Goal: Transaction & Acquisition: Purchase product/service

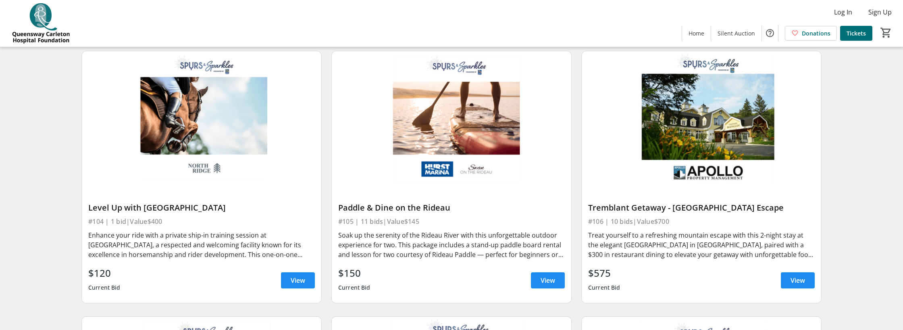
scroll to position [330, 0]
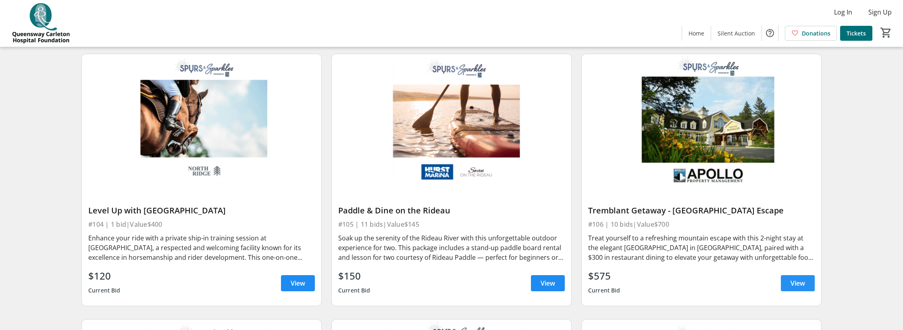
click at [793, 279] on span "View" at bounding box center [797, 283] width 15 height 10
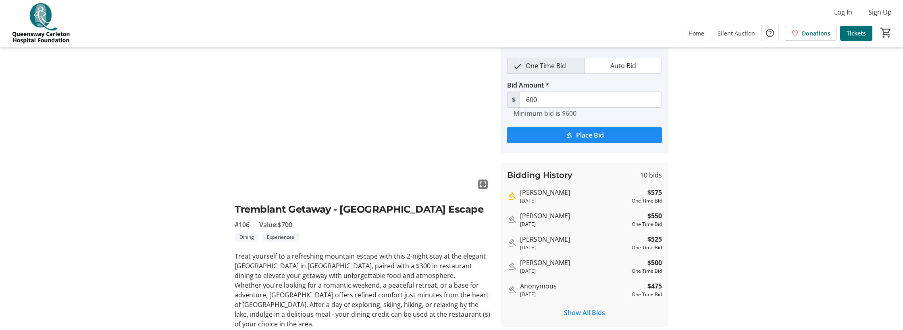
scroll to position [19, 0]
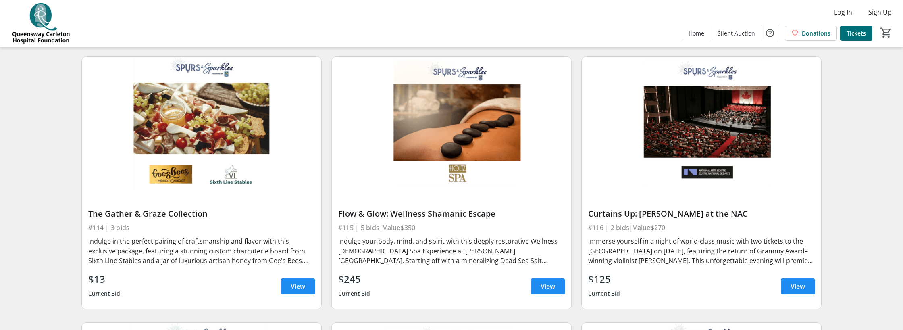
scroll to position [1128, 0]
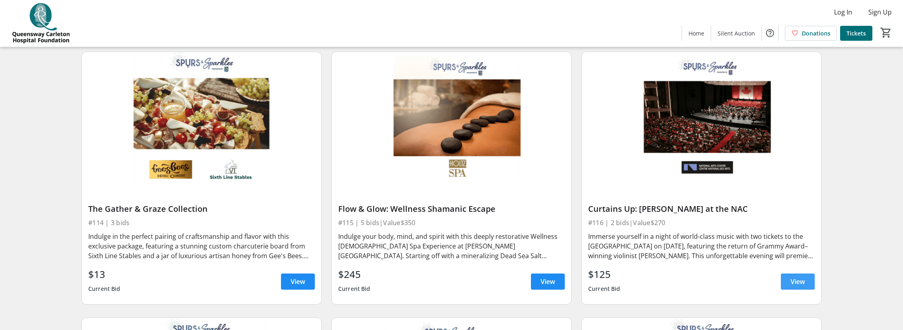
click at [797, 277] on span "View" at bounding box center [797, 281] width 15 height 10
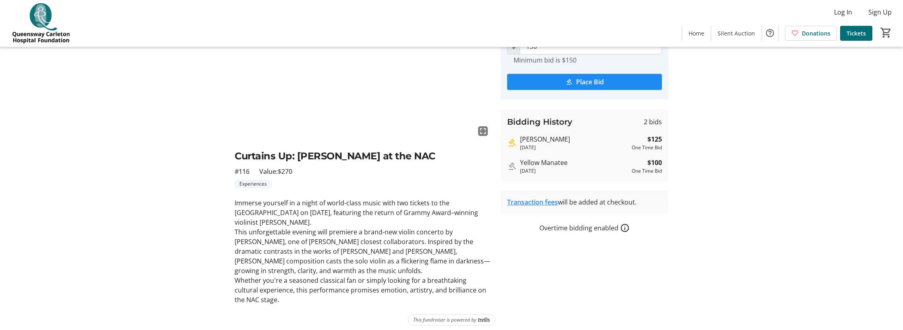
scroll to position [87, 0]
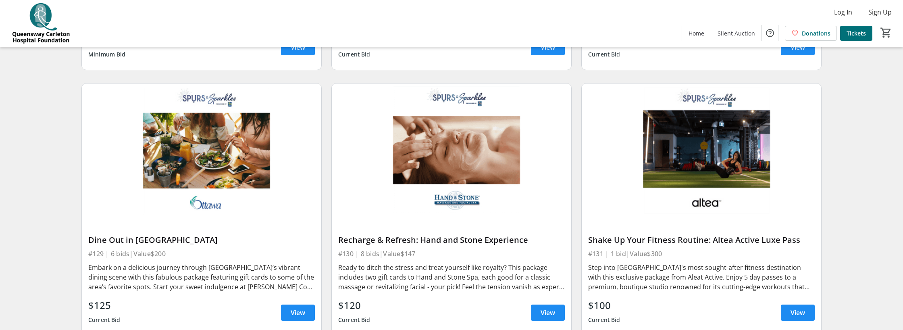
scroll to position [2436, 0]
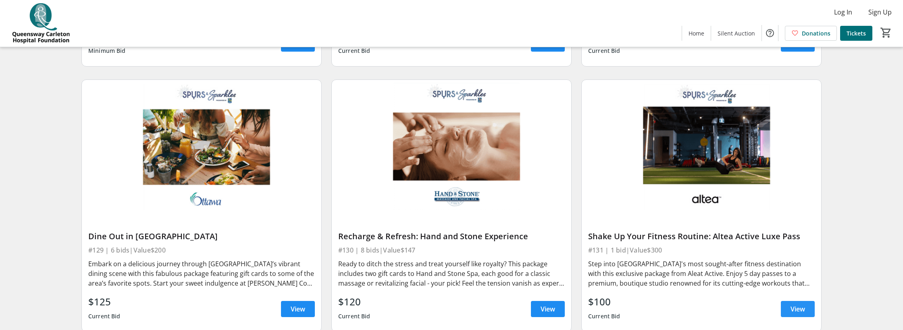
click at [793, 307] on span "View" at bounding box center [797, 309] width 15 height 10
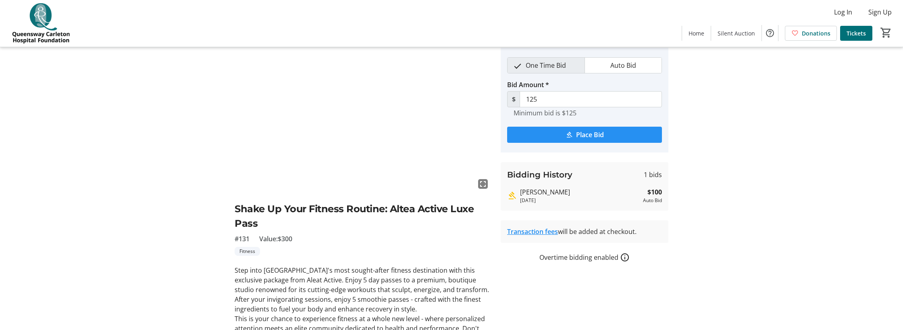
scroll to position [18, 0]
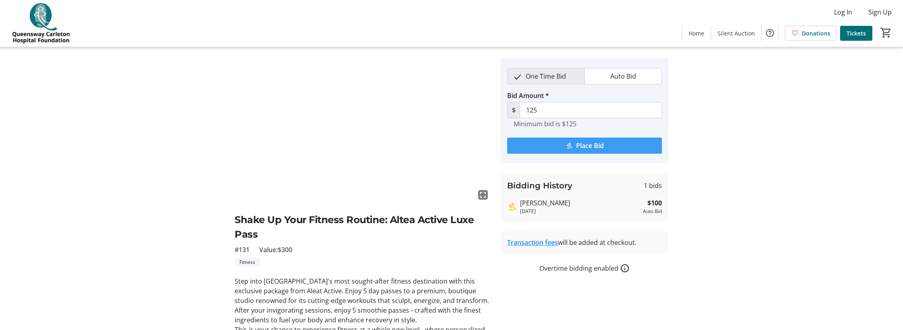
click at [571, 143] on mat-icon "submit" at bounding box center [568, 145] width 7 height 7
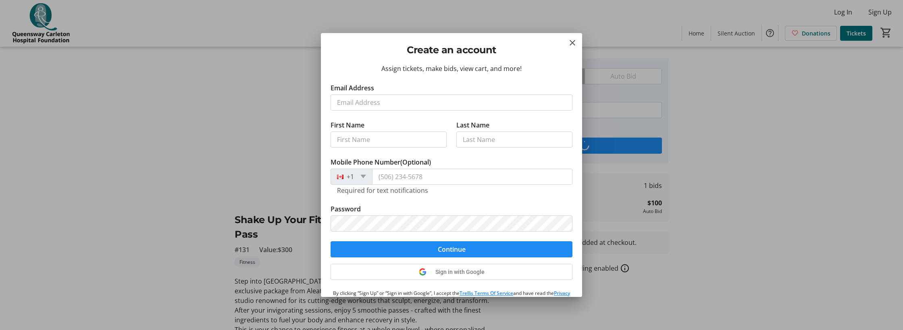
click at [410, 102] on input "Email Address" at bounding box center [451, 102] width 242 height 16
type input "[EMAIL_ADDRESS][DOMAIN_NAME]"
type input "[PERSON_NAME]"
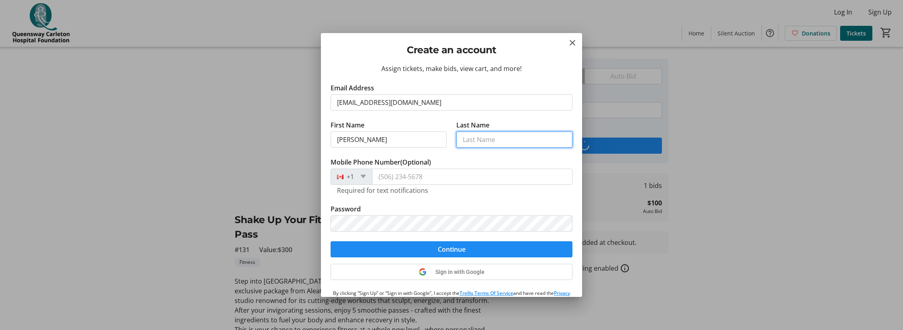
type input "[PERSON_NAME]"
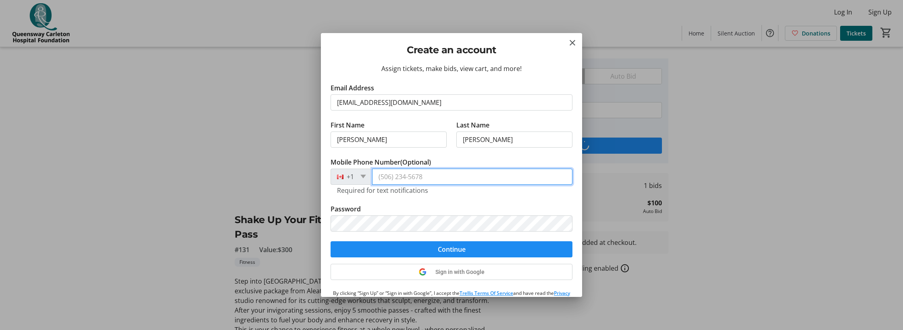
type input "[PHONE_NUMBER]"
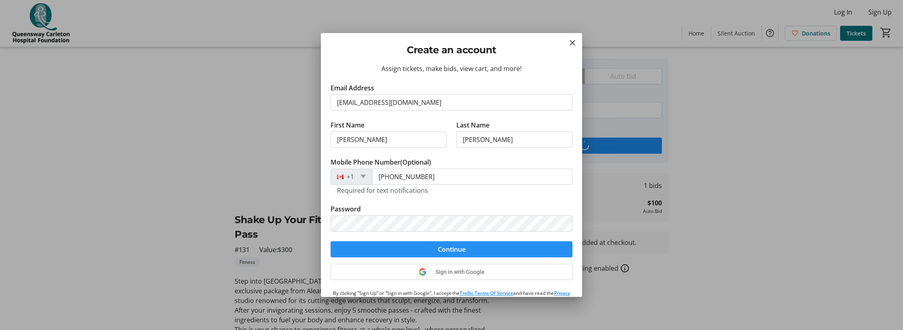
click at [429, 249] on span "submit" at bounding box center [451, 248] width 242 height 19
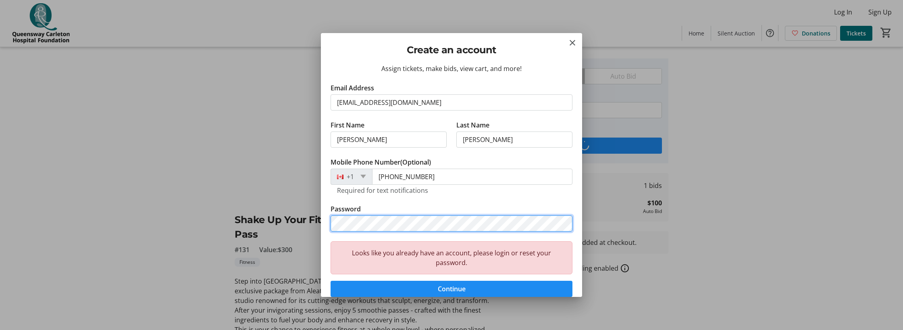
click at [296, 205] on div "Create an account Assign tickets, make bids, view cart, and more! Email Address…" at bounding box center [451, 165] width 903 height 330
click at [330, 280] on button "Continue" at bounding box center [451, 288] width 242 height 16
click at [253, 193] on div "Create an account Assign tickets, make bids, view cart, and more! Email Address…" at bounding box center [451, 165] width 903 height 330
click at [330, 280] on button "Continue" at bounding box center [451, 288] width 242 height 16
click at [291, 205] on div "Create an account Assign tickets, make bids, view cart, and more! Email Address…" at bounding box center [451, 165] width 903 height 330
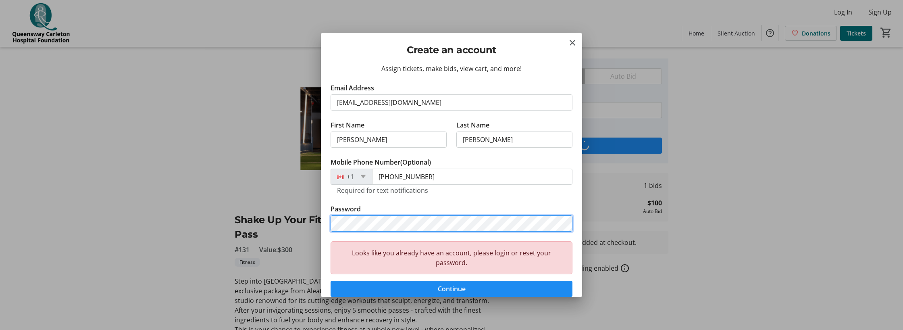
click at [330, 280] on button "Continue" at bounding box center [451, 288] width 242 height 16
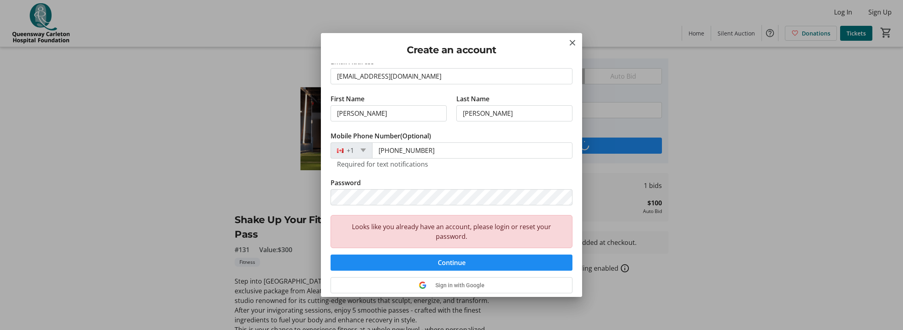
scroll to position [56, 0]
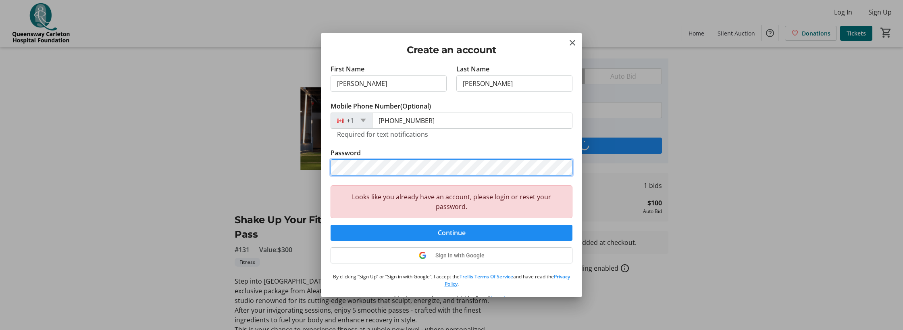
click at [297, 159] on div "Create an account Assign tickets, make bids, view cart, and more! Email Address…" at bounding box center [451, 165] width 903 height 330
click at [330, 224] on button "Continue" at bounding box center [451, 232] width 242 height 16
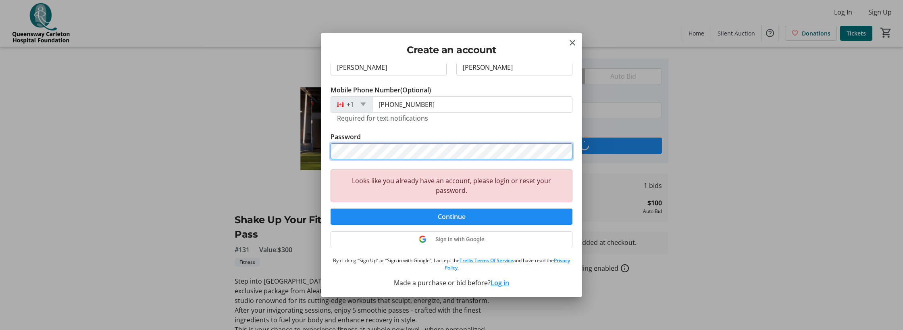
scroll to position [0, 0]
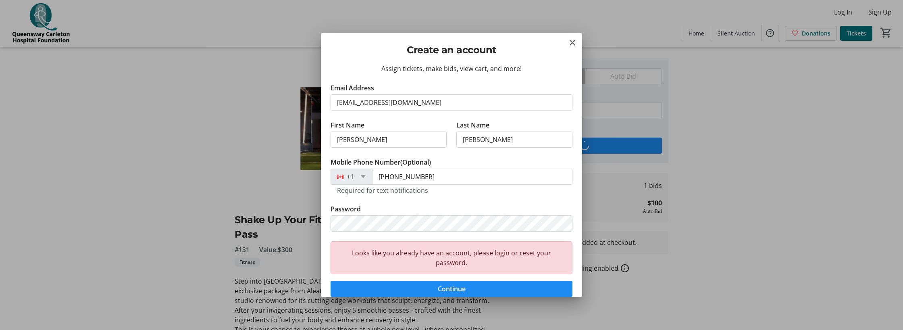
click at [219, 168] on div at bounding box center [451, 165] width 903 height 330
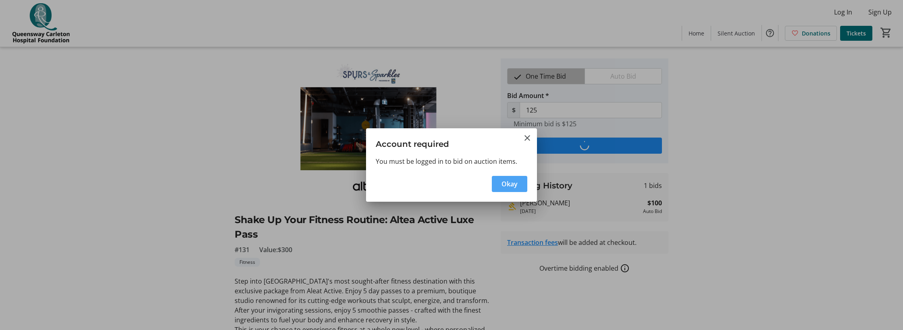
click at [505, 187] on span "Okay" at bounding box center [509, 184] width 16 height 10
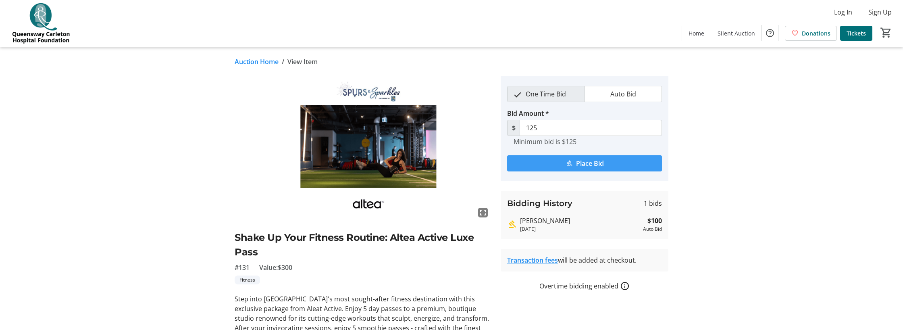
click at [524, 162] on span "submit" at bounding box center [584, 163] width 155 height 19
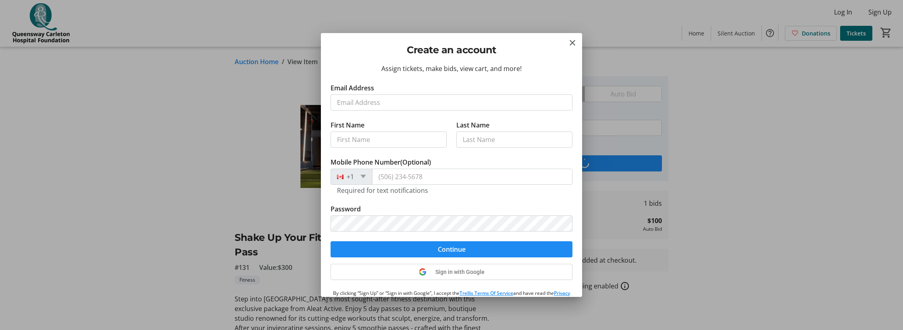
click at [371, 101] on input "Email Address" at bounding box center [451, 102] width 242 height 16
type input "[EMAIL_ADDRESS][DOMAIN_NAME]"
type input "[PERSON_NAME]"
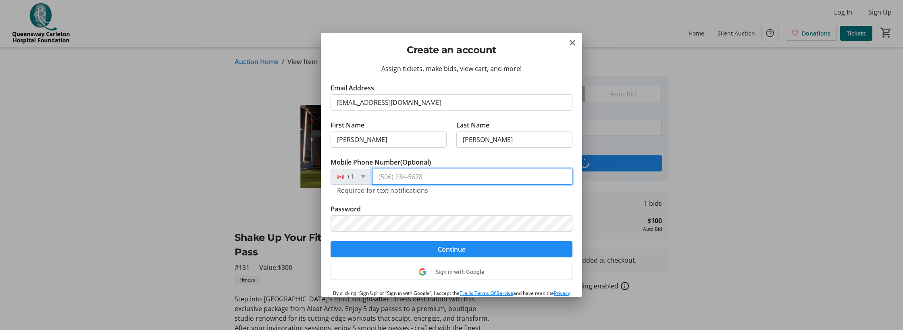
type input "[PHONE_NUMBER]"
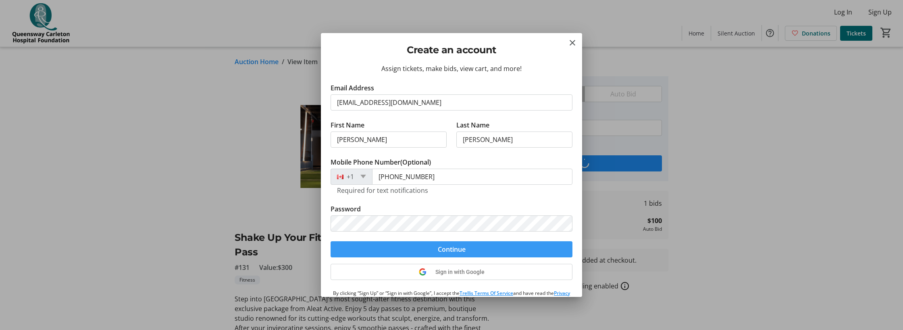
click at [468, 250] on span "submit" at bounding box center [451, 248] width 242 height 19
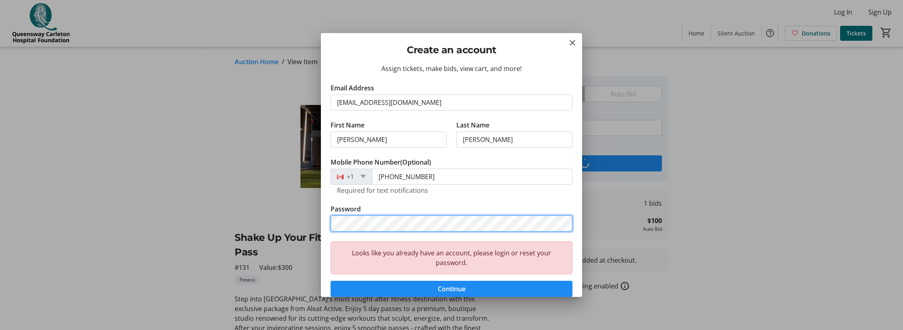
click at [322, 198] on div "Assign tickets, make bids, view cart, and more! Email Address [EMAIL_ADDRESS][D…" at bounding box center [451, 180] width 261 height 233
click at [330, 280] on button "Continue" at bounding box center [451, 288] width 242 height 16
click at [293, 208] on div "Create an account Assign tickets, make bids, view cart, and more! Email Address…" at bounding box center [451, 165] width 903 height 330
click at [330, 280] on button "Continue" at bounding box center [451, 288] width 242 height 16
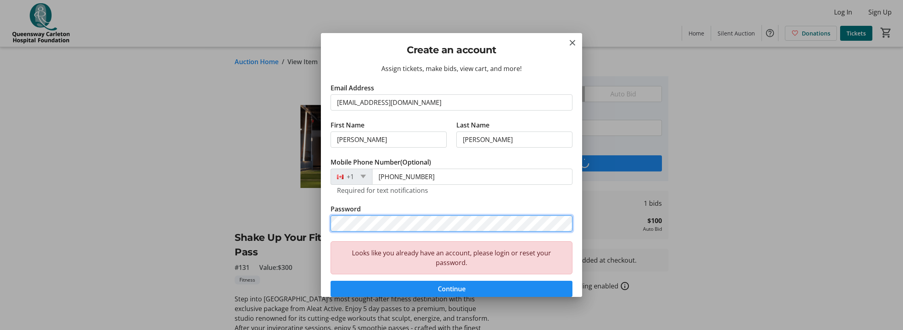
click at [330, 280] on button "Continue" at bounding box center [451, 288] width 242 height 16
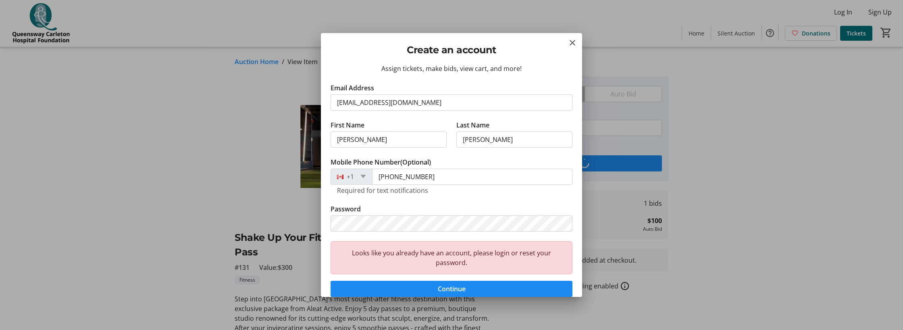
scroll to position [1, 0]
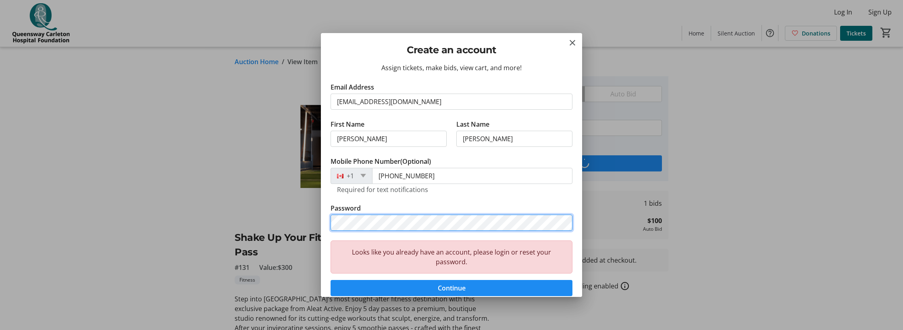
click at [256, 181] on div "Create an account Assign tickets, make bids, view cart, and more! Email Address…" at bounding box center [451, 165] width 903 height 330
click at [330, 280] on button "Continue" at bounding box center [451, 288] width 242 height 16
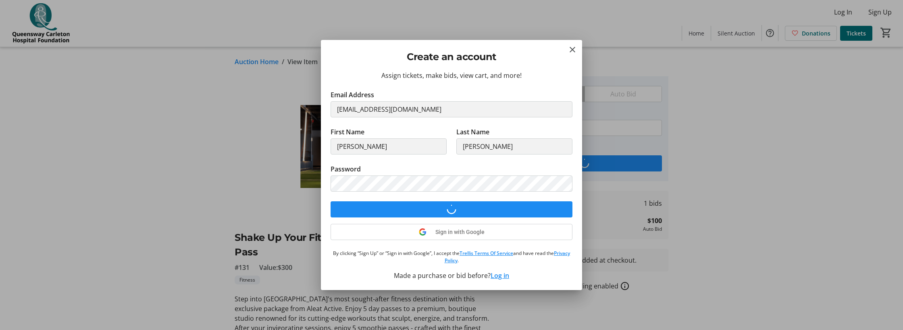
scroll to position [0, 0]
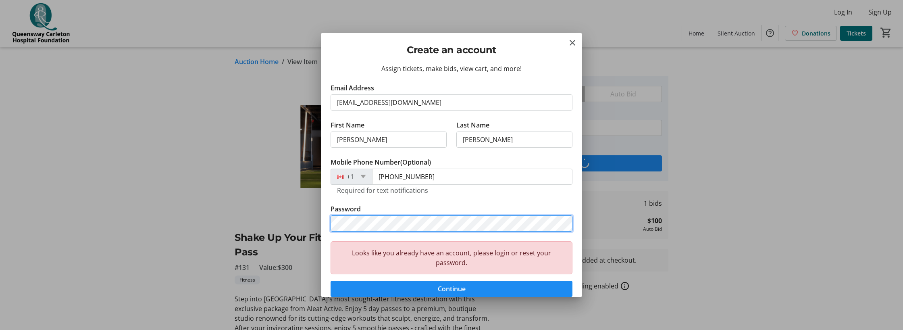
click at [341, 195] on form "Email Address [EMAIL_ADDRESS][DOMAIN_NAME] First Name [PERSON_NAME] Last Name […" at bounding box center [451, 190] width 242 height 214
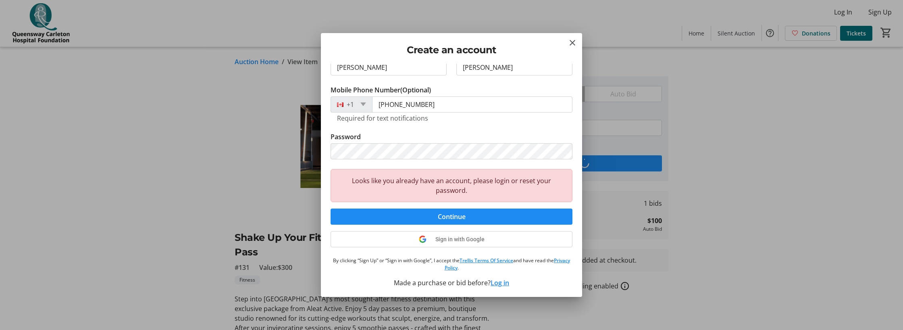
click at [500, 282] on button "Log in" at bounding box center [499, 283] width 19 height 10
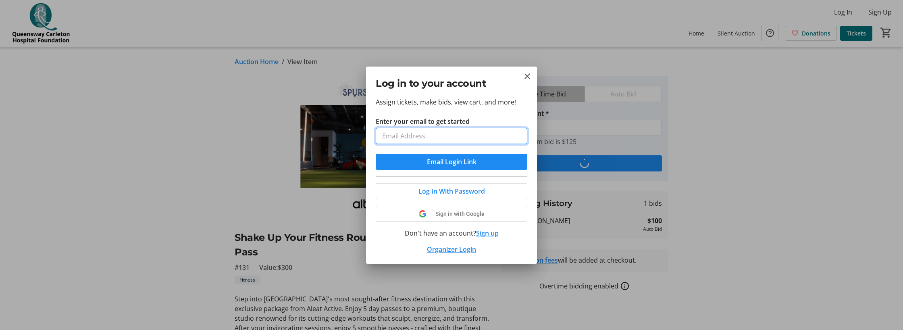
click at [405, 135] on input "Enter your email to get started" at bounding box center [451, 136] width 151 height 16
type input "[EMAIL_ADDRESS][DOMAIN_NAME]"
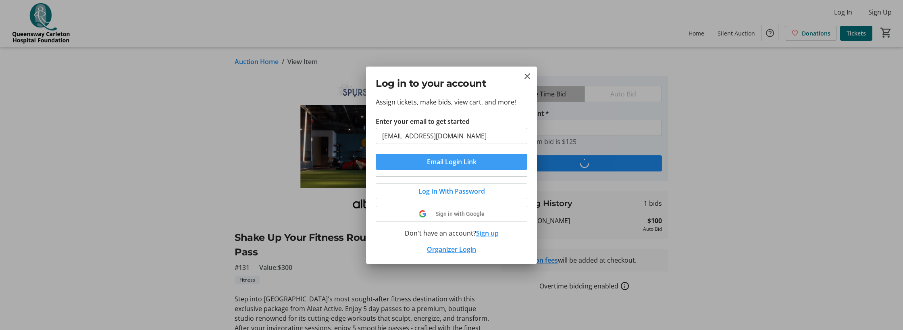
click at [425, 160] on span "submit" at bounding box center [451, 161] width 151 height 19
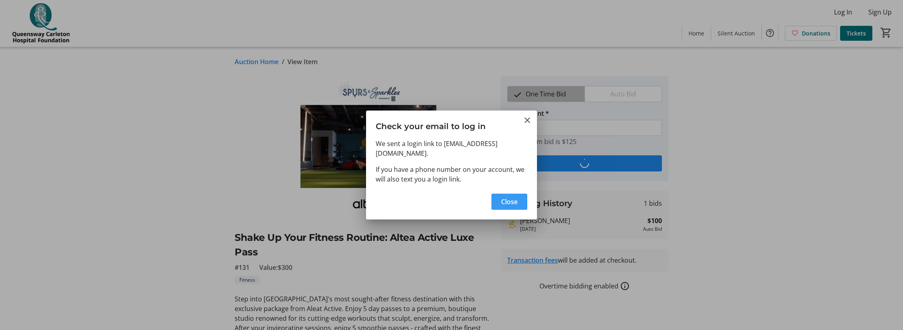
click at [502, 200] on span "Close" at bounding box center [509, 202] width 17 height 10
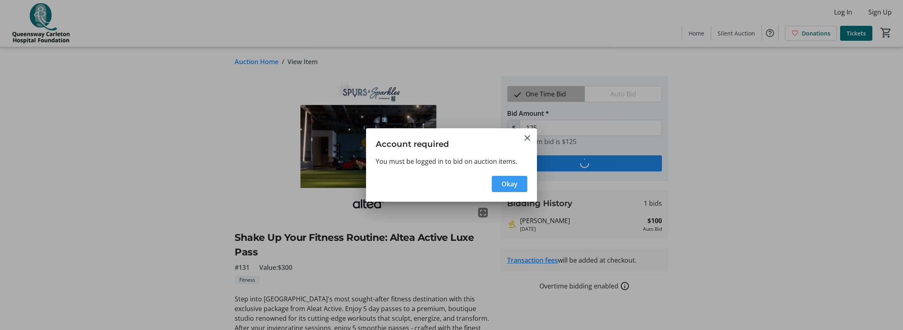
click at [501, 183] on span "Okay" at bounding box center [509, 184] width 16 height 10
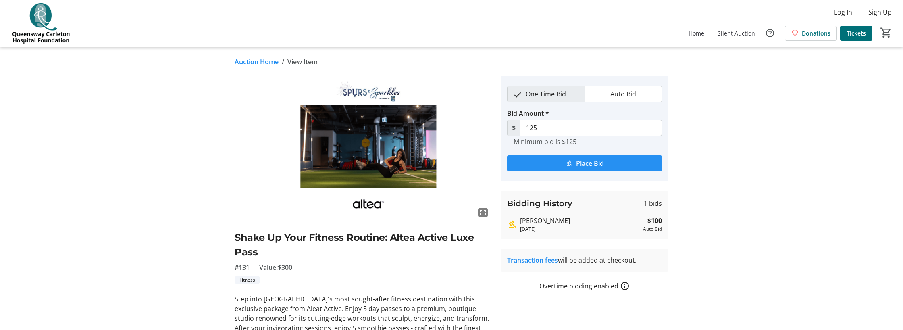
click at [547, 162] on span "submit" at bounding box center [584, 163] width 155 height 19
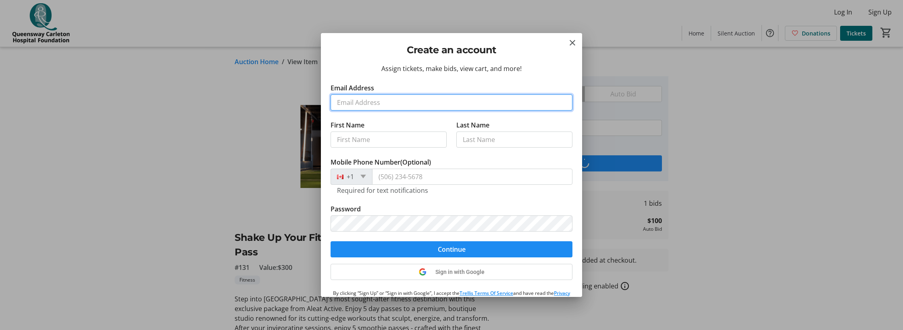
click at [344, 99] on input "Email Address" at bounding box center [451, 102] width 242 height 16
type input "[EMAIL_ADDRESS][DOMAIN_NAME]"
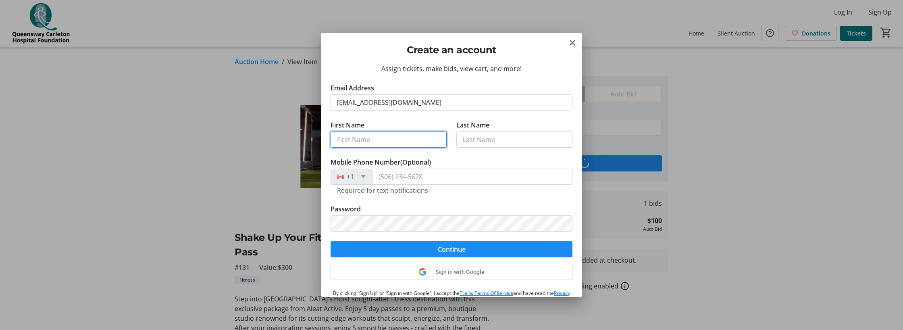
type input "[PERSON_NAME]"
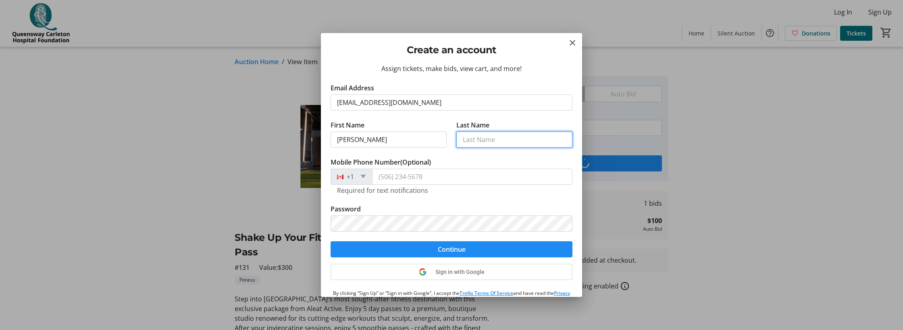
type input "[PERSON_NAME]"
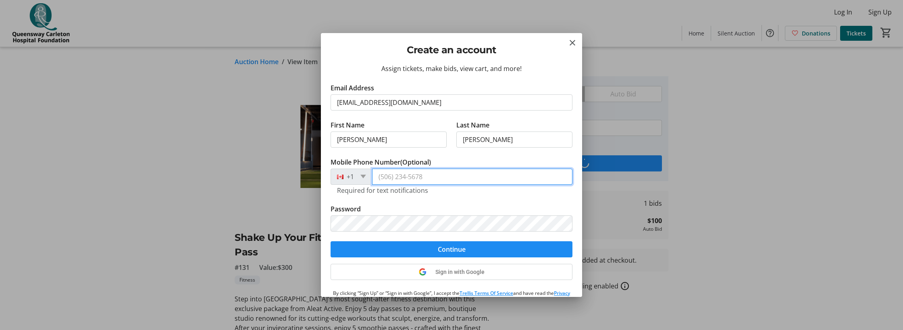
type input "[PHONE_NUMBER]"
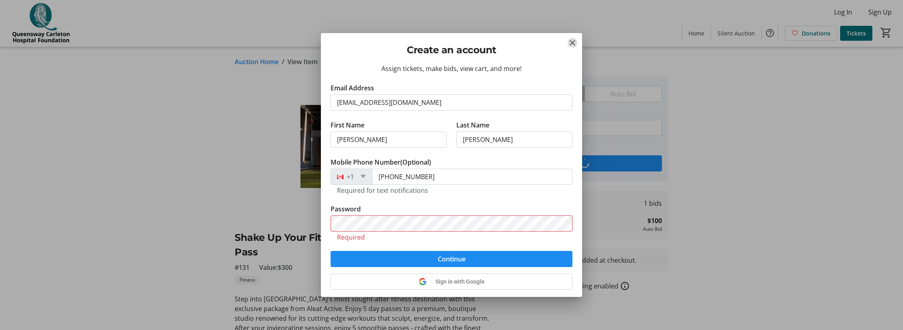
drag, startPoint x: 572, startPoint y: 42, endPoint x: 606, endPoint y: 91, distance: 60.6
click at [572, 42] on mat-icon "Close" at bounding box center [572, 43] width 10 height 10
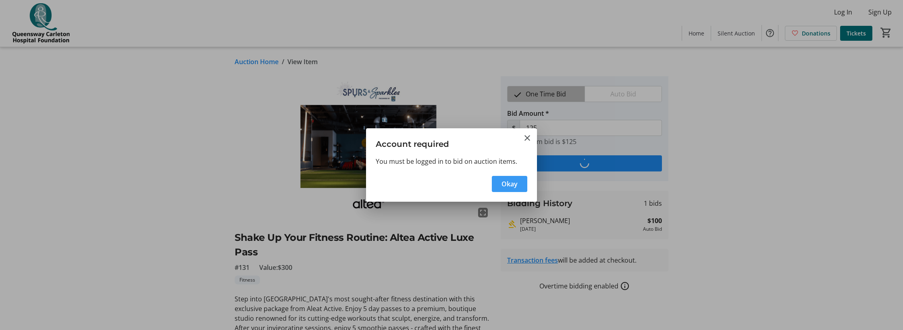
click at [516, 181] on span "Okay" at bounding box center [509, 184] width 16 height 10
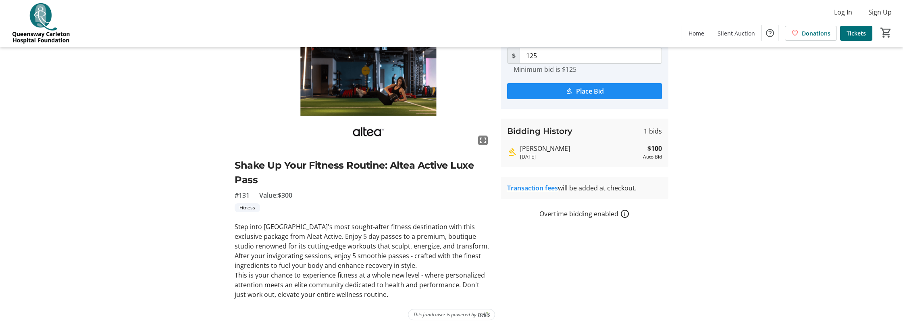
scroll to position [0, 0]
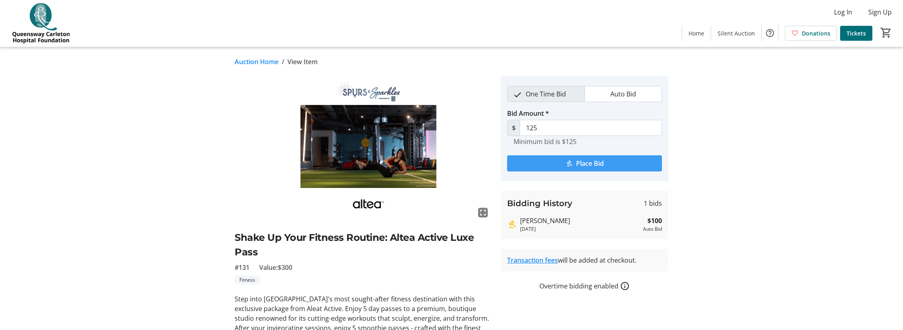
click at [548, 163] on span "submit" at bounding box center [584, 163] width 155 height 19
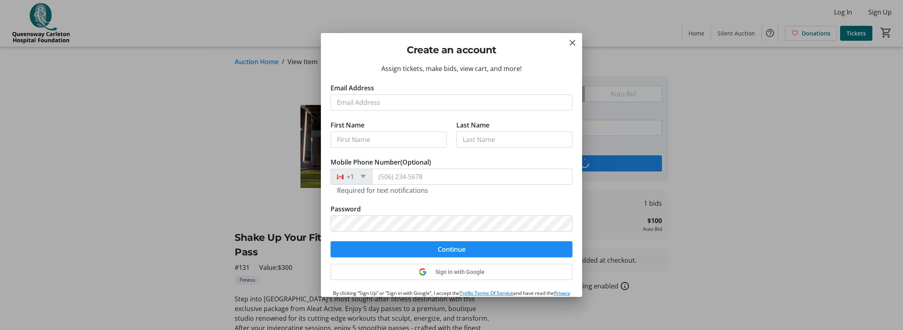
click at [375, 104] on input "Email Address" at bounding box center [451, 102] width 242 height 16
type input "[EMAIL_ADDRESS][DOMAIN_NAME]"
type input "[PERSON_NAME]"
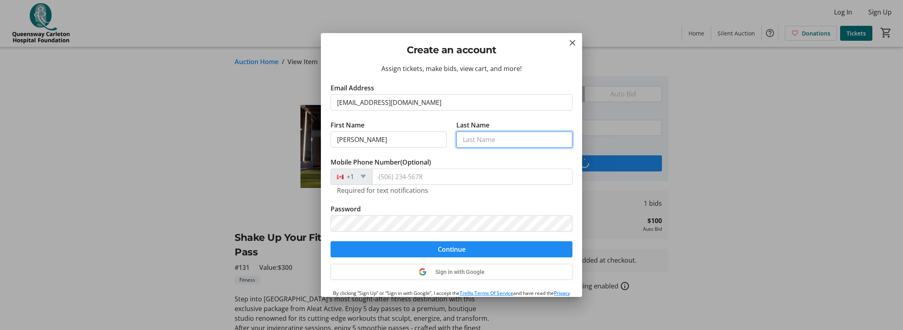
type input "[PERSON_NAME]"
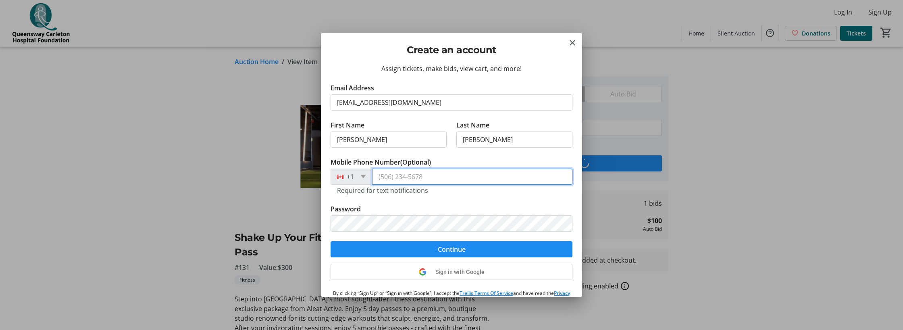
type input "[PHONE_NUMBER]"
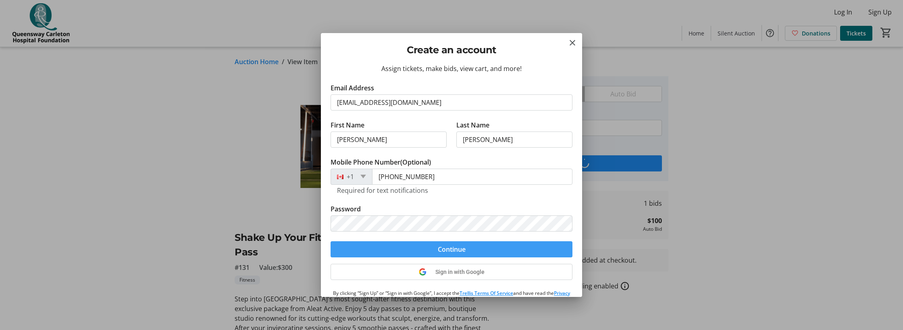
click at [337, 244] on span "submit" at bounding box center [451, 248] width 242 height 19
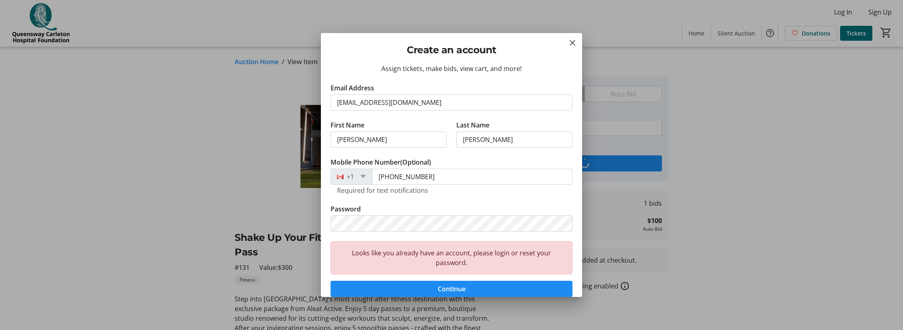
drag, startPoint x: 574, startPoint y: 43, endPoint x: 583, endPoint y: 57, distance: 16.5
click at [574, 43] on mat-icon "Close" at bounding box center [572, 43] width 10 height 10
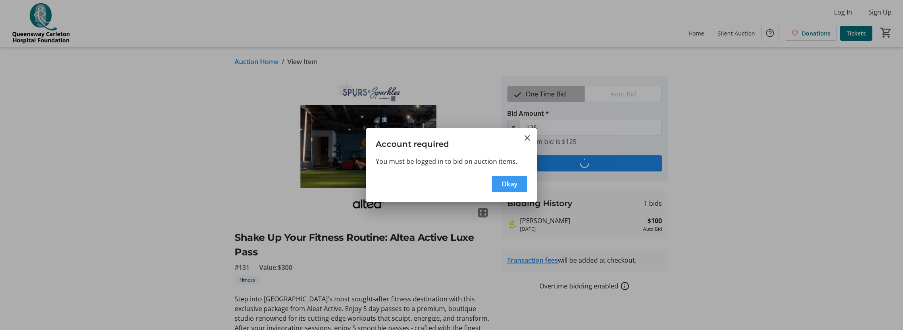
click at [506, 185] on span "Okay" at bounding box center [509, 184] width 16 height 10
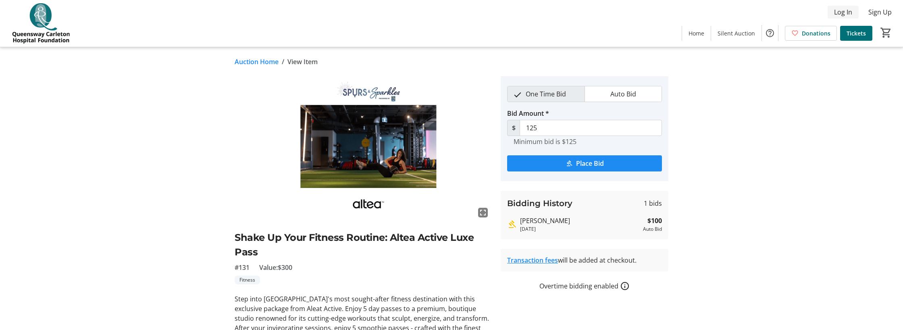
click at [845, 9] on span "Log In" at bounding box center [843, 12] width 18 height 10
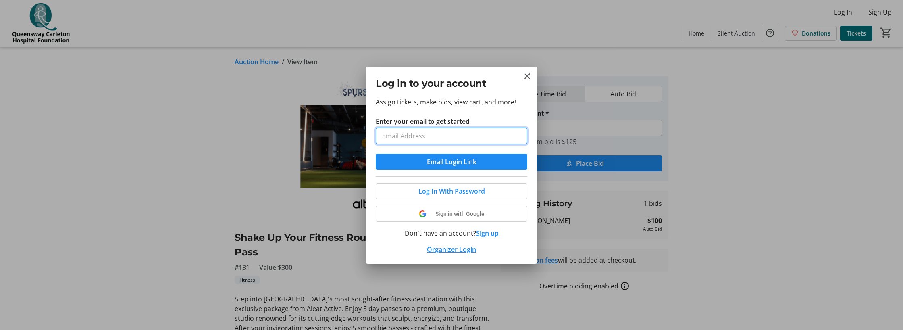
type input "[EMAIL_ADDRESS][DOMAIN_NAME]"
click at [454, 188] on span "Log In With Password" at bounding box center [451, 191] width 66 height 10
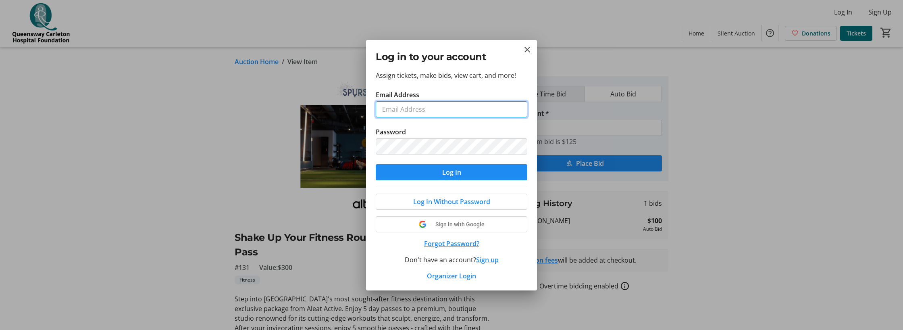
type input "[EMAIL_ADDRESS][DOMAIN_NAME]"
click at [439, 171] on span "submit" at bounding box center [451, 171] width 151 height 19
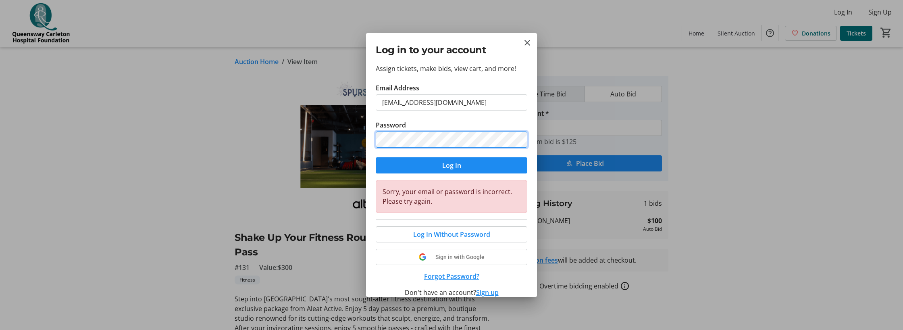
click at [308, 114] on div "Log in to your account Assign tickets, make bids, view cart, and more! Email Ad…" at bounding box center [451, 165] width 903 height 330
click at [376, 157] on button "Log In" at bounding box center [451, 165] width 151 height 16
click at [304, 120] on div "Log in to your account Assign tickets, make bids, view cart, and more! Email Ad…" at bounding box center [451, 165] width 903 height 330
click at [376, 157] on button "Log In" at bounding box center [451, 165] width 151 height 16
click at [317, 118] on div "Log in to your account Assign tickets, make bids, view cart, and more! Email Ad…" at bounding box center [451, 165] width 903 height 330
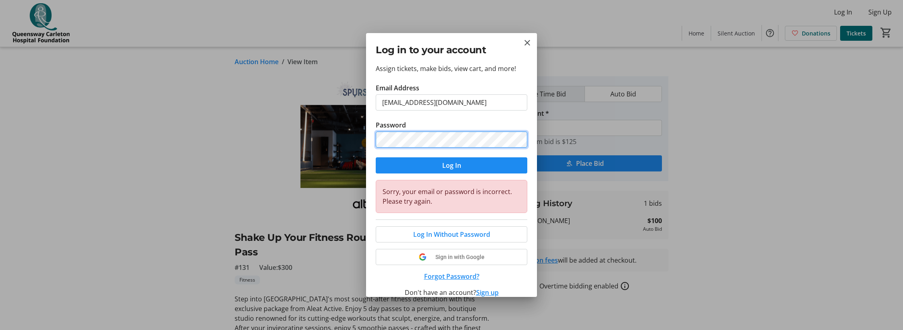
click at [376, 157] on button "Log In" at bounding box center [451, 165] width 151 height 16
click at [331, 124] on div "Log in to your account Assign tickets, make bids, view cart, and more! Email Ad…" at bounding box center [451, 165] width 903 height 330
click at [376, 157] on button "Log In" at bounding box center [451, 165] width 151 height 16
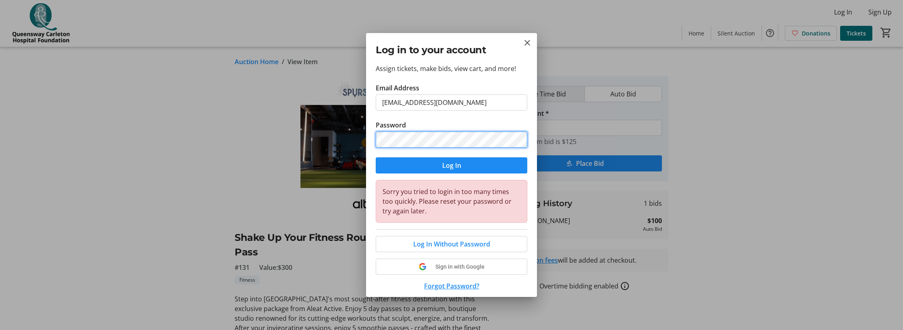
click at [303, 117] on div "Log in to your account Assign tickets, make bids, view cart, and more! Email Ad…" at bounding box center [451, 165] width 903 height 330
click at [376, 157] on button "Log In" at bounding box center [451, 165] width 151 height 16
click at [452, 286] on button "Forgot Password?" at bounding box center [451, 286] width 151 height 10
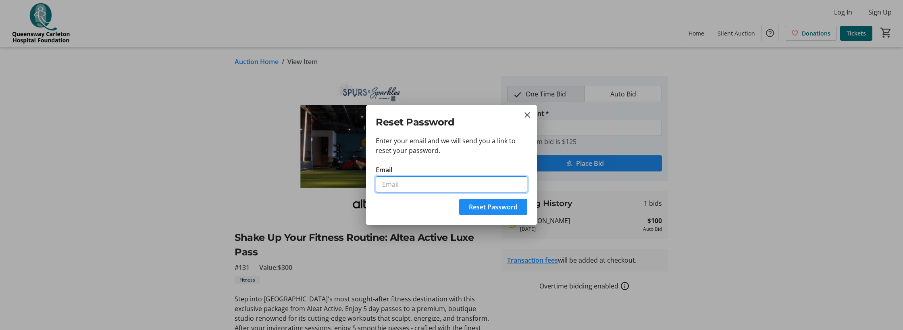
click at [399, 186] on input "Email" at bounding box center [451, 184] width 151 height 16
type input "[EMAIL_ADDRESS][DOMAIN_NAME]"
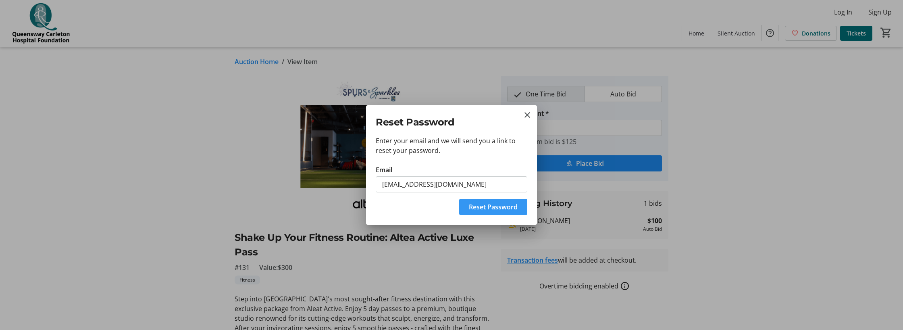
click at [485, 205] on span "Reset Password" at bounding box center [493, 207] width 49 height 10
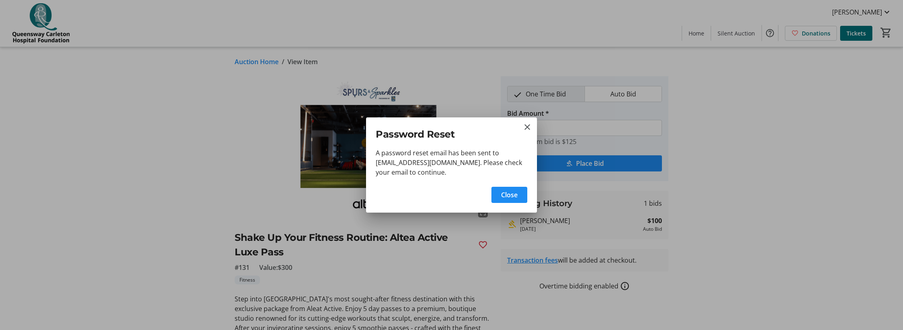
type input "225"
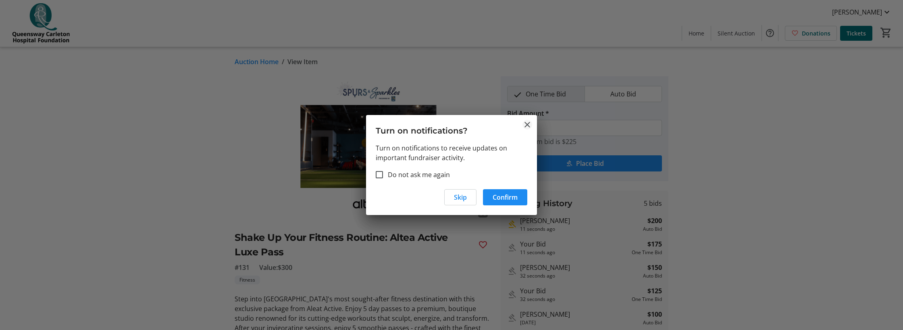
drag, startPoint x: 526, startPoint y: 122, endPoint x: 519, endPoint y: 122, distance: 6.5
click at [525, 122] on mat-icon "Close" at bounding box center [527, 125] width 10 height 10
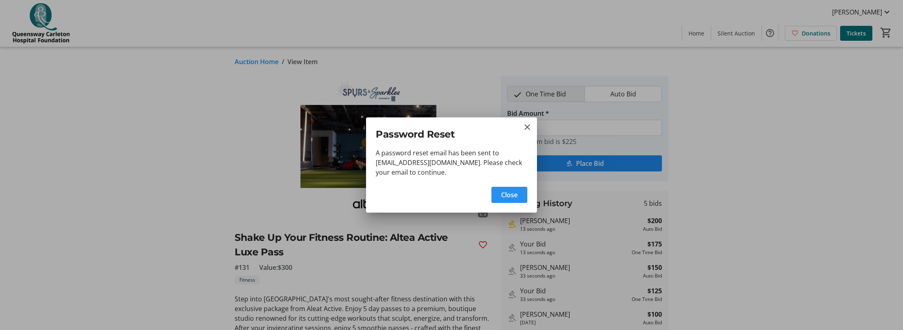
click at [509, 195] on span "Close" at bounding box center [509, 195] width 17 height 10
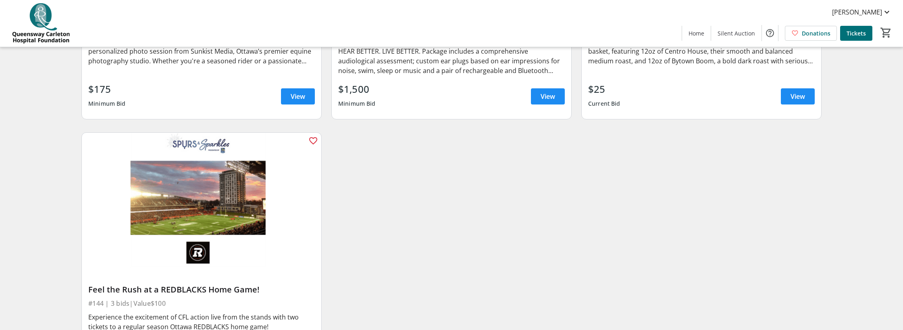
scroll to position [3818, 0]
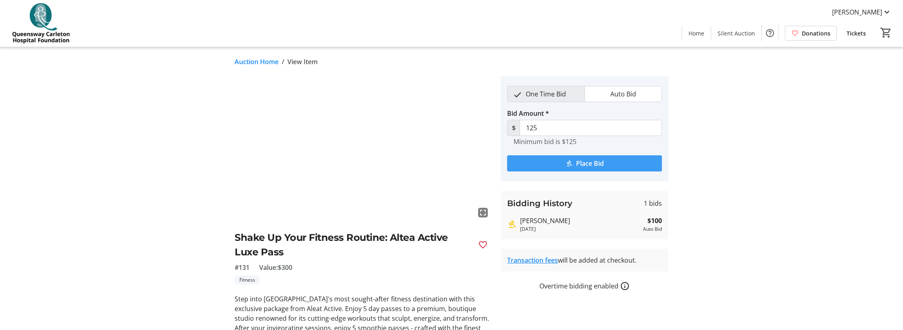
click at [545, 162] on span "submit" at bounding box center [584, 163] width 155 height 19
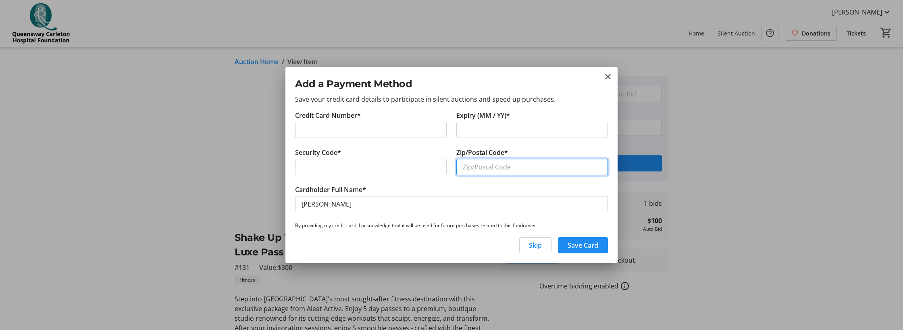
click at [482, 164] on input "Zip/Postal Code*" at bounding box center [531, 167] width 151 height 16
type input "K1S2R9"
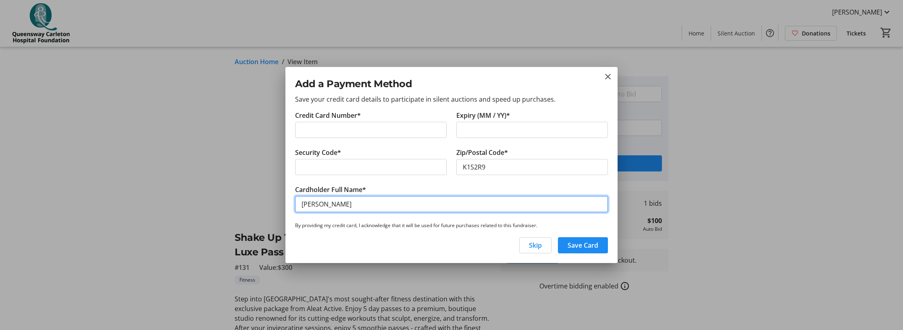
drag, startPoint x: 326, startPoint y: 205, endPoint x: 258, endPoint y: 192, distance: 69.7
click at [258, 192] on div "Add a Payment Method Save your credit card details to participate in silent auc…" at bounding box center [451, 165] width 903 height 330
type input "Carolyn I. Phillips"
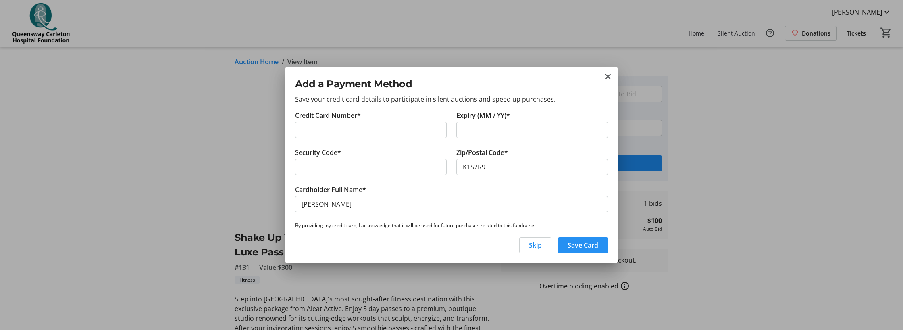
click at [588, 245] on span "Save Card" at bounding box center [582, 245] width 31 height 10
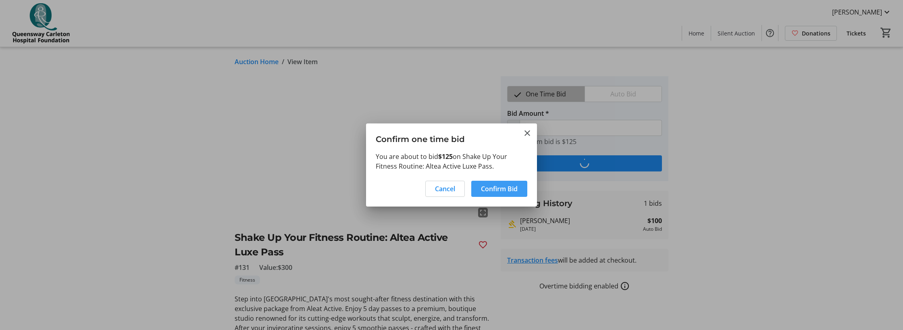
click at [496, 189] on span "Confirm Bid" at bounding box center [499, 189] width 37 height 10
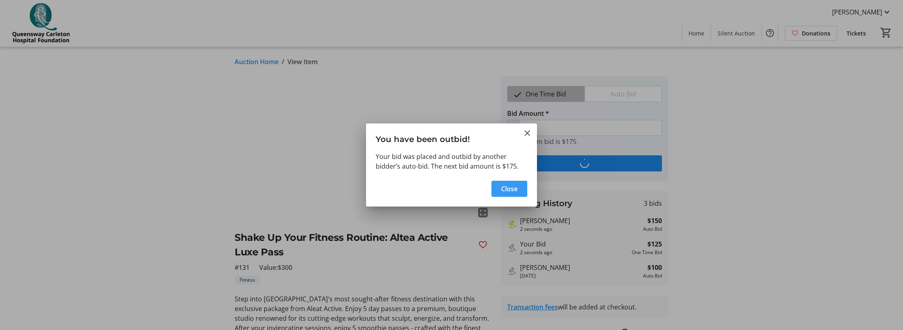
click at [499, 189] on span "button" at bounding box center [509, 188] width 36 height 19
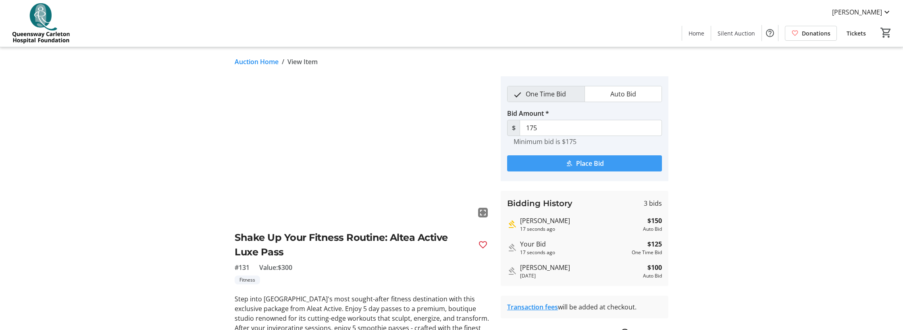
click at [534, 165] on span "submit" at bounding box center [584, 163] width 155 height 19
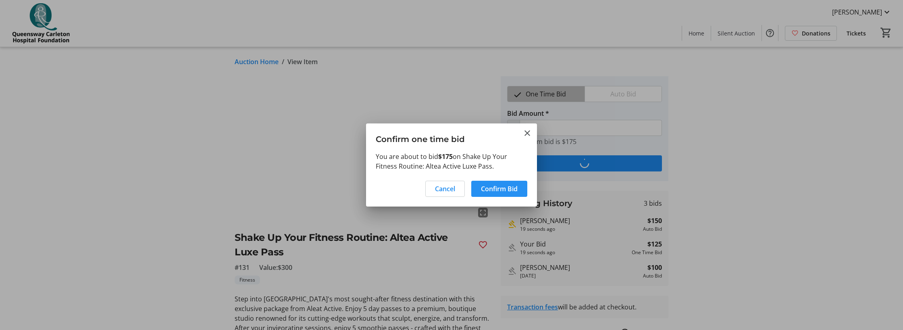
click at [494, 189] on span "Confirm Bid" at bounding box center [499, 189] width 37 height 10
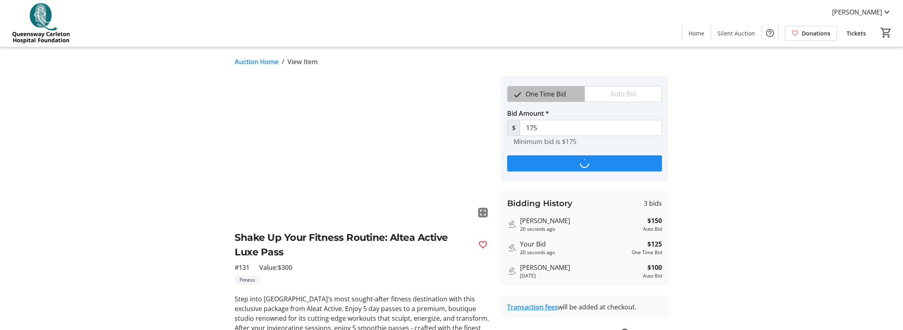
type input "225"
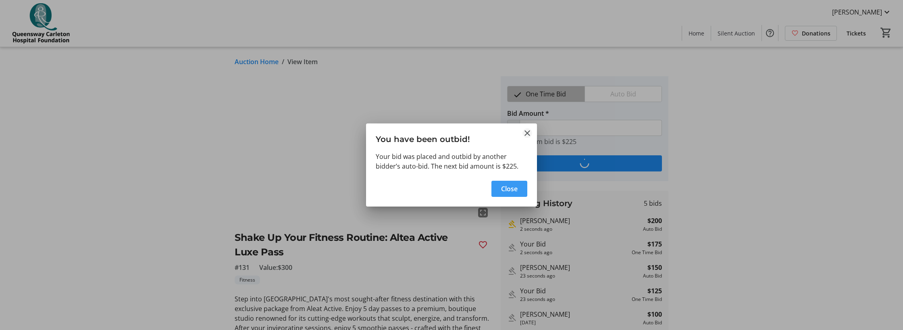
click at [524, 133] on mat-icon "Close" at bounding box center [527, 133] width 10 height 10
